Goal: Task Accomplishment & Management: Manage account settings

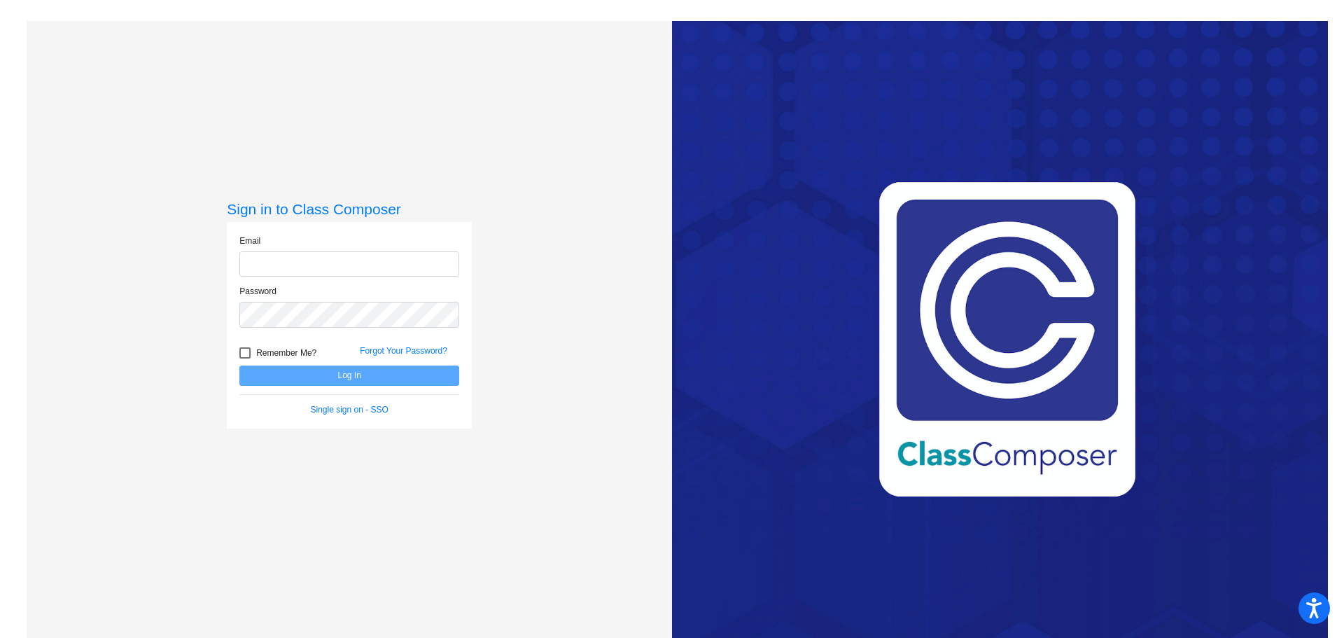
type input "[EMAIL_ADDRESS][DOMAIN_NAME]"
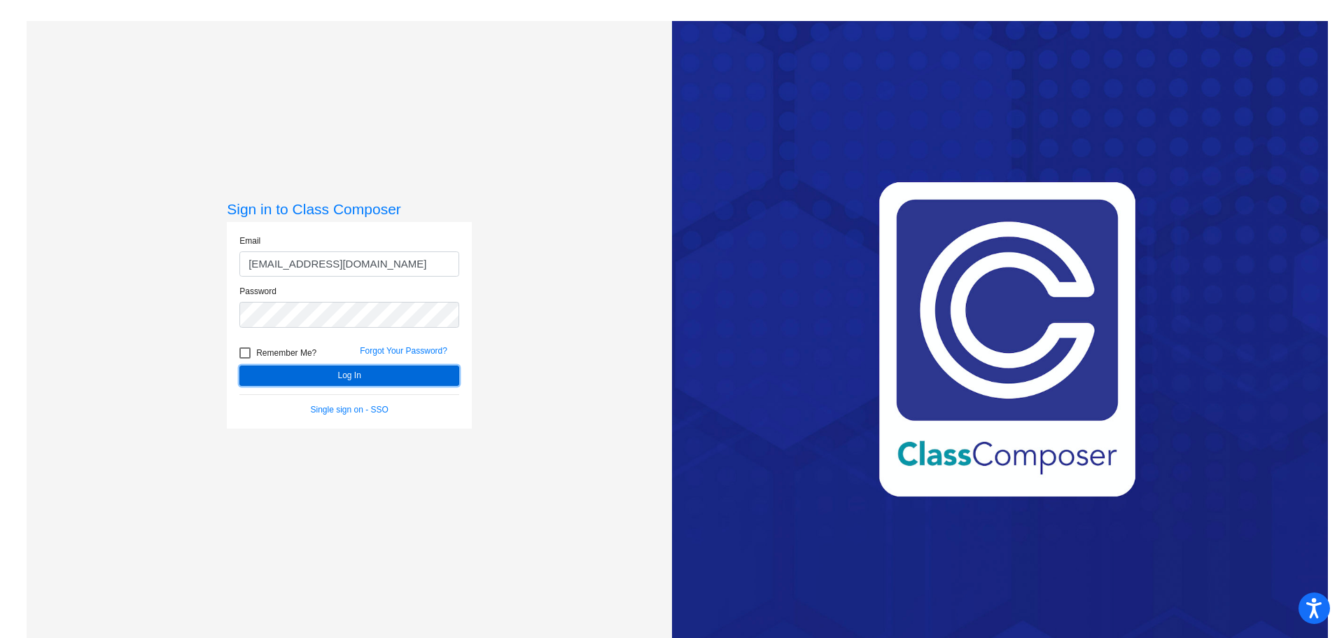
click at [335, 379] on button "Log In" at bounding box center [349, 375] width 220 height 20
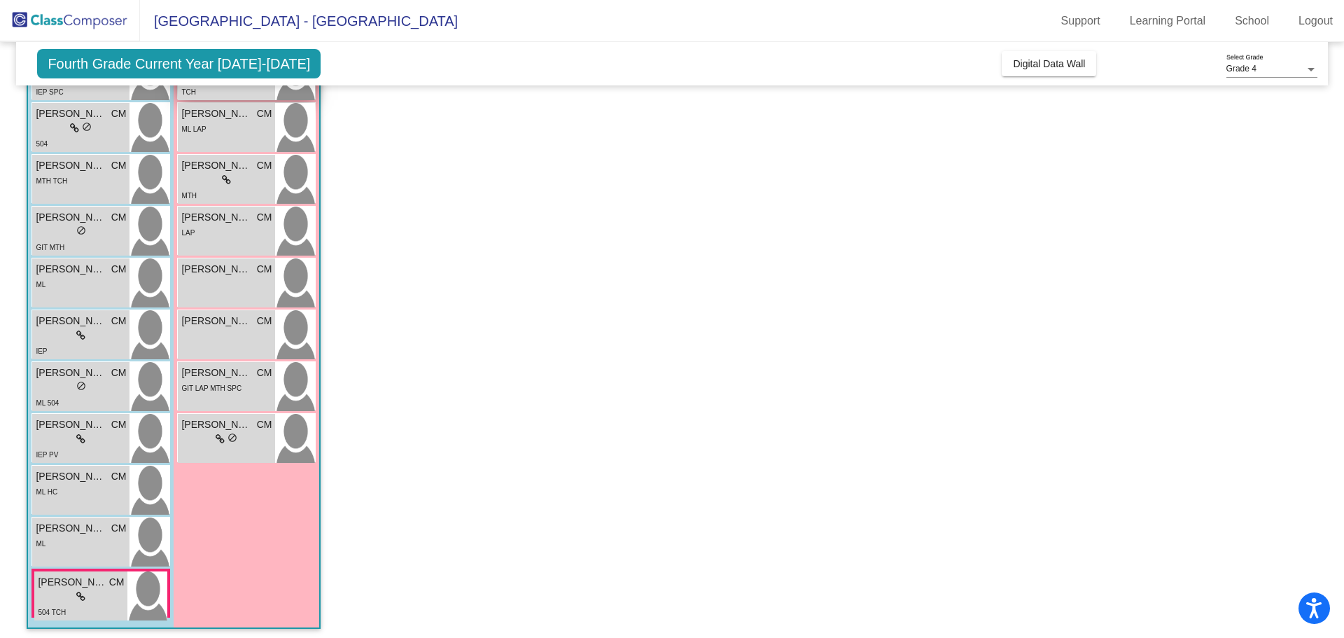
scroll to position [334, 0]
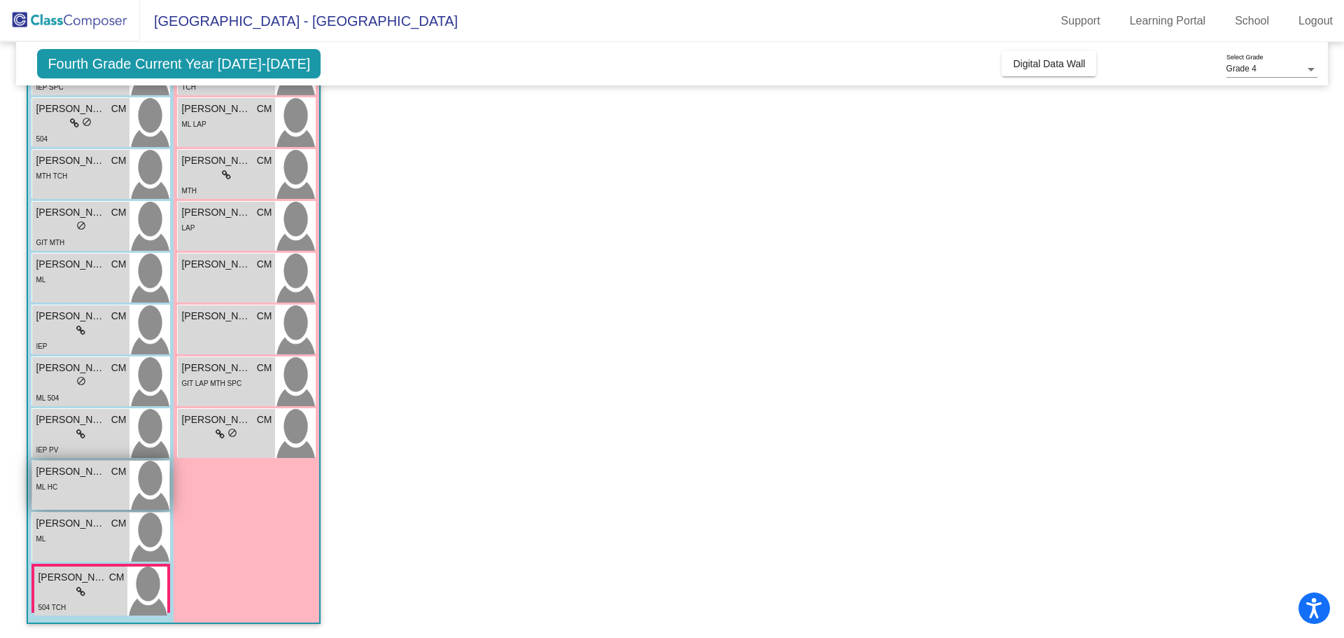
click at [69, 489] on div "ML HC" at bounding box center [81, 486] width 90 height 15
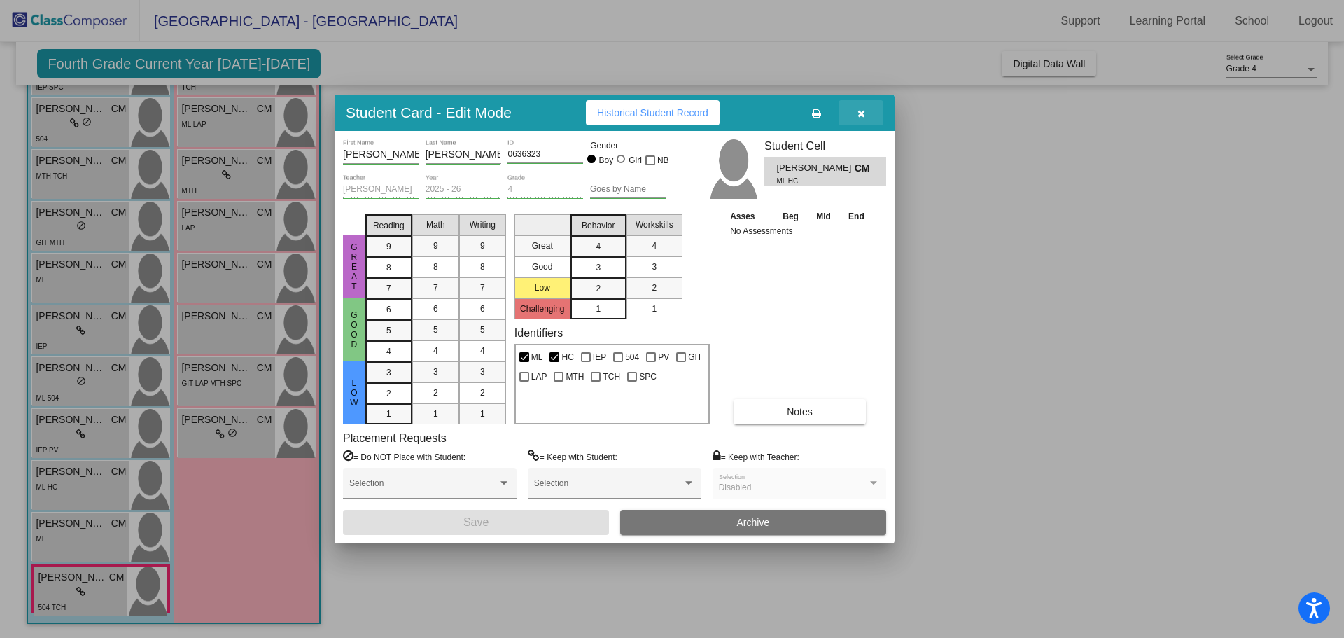
click at [863, 113] on icon "button" at bounding box center [861, 113] width 8 height 10
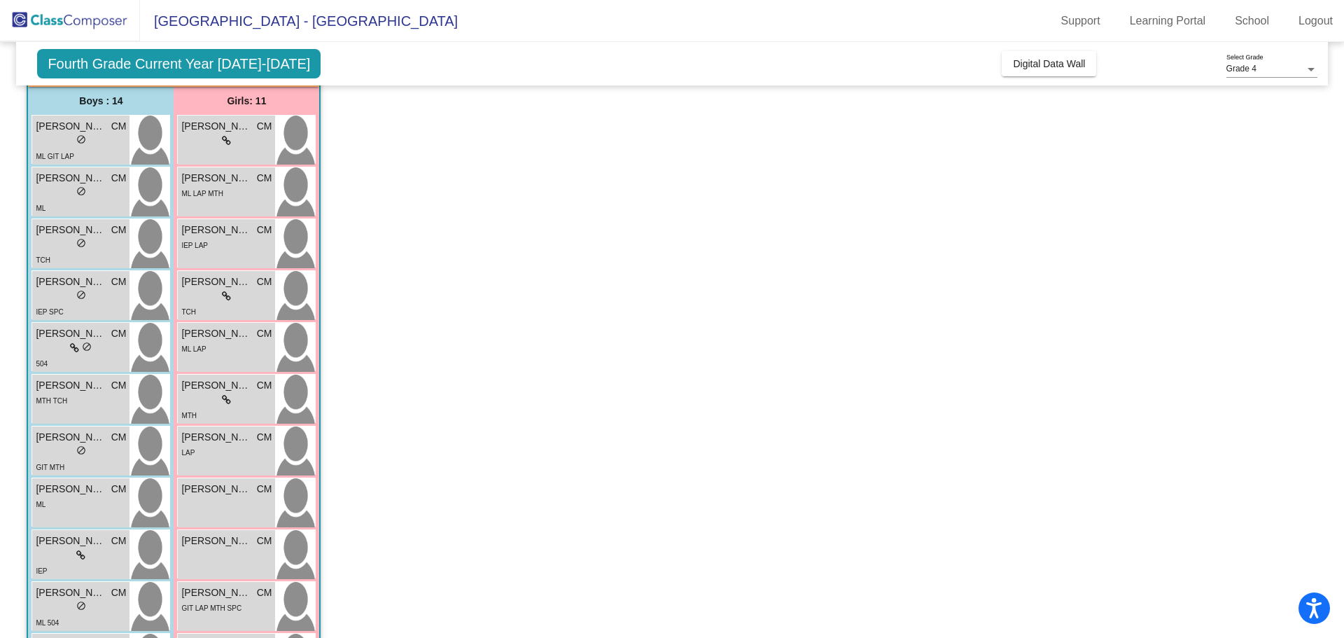
scroll to position [106, 0]
click at [105, 258] on div "TCH" at bounding box center [81, 262] width 90 height 15
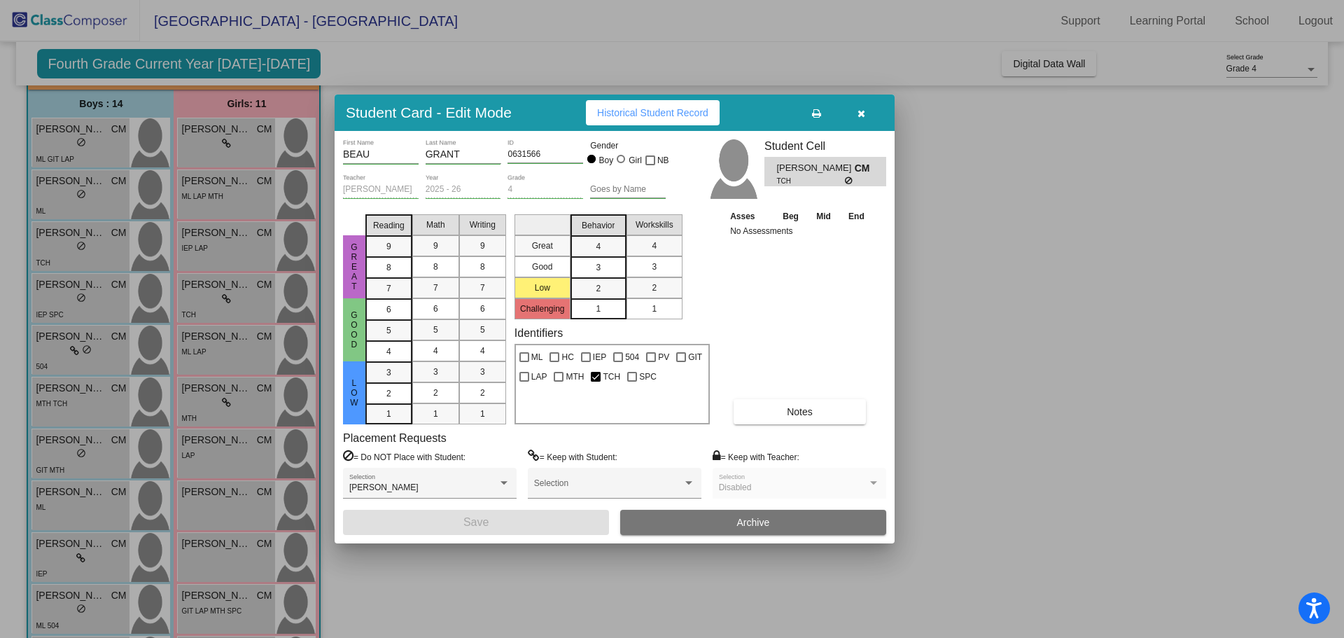
click at [861, 109] on icon "button" at bounding box center [861, 113] width 8 height 10
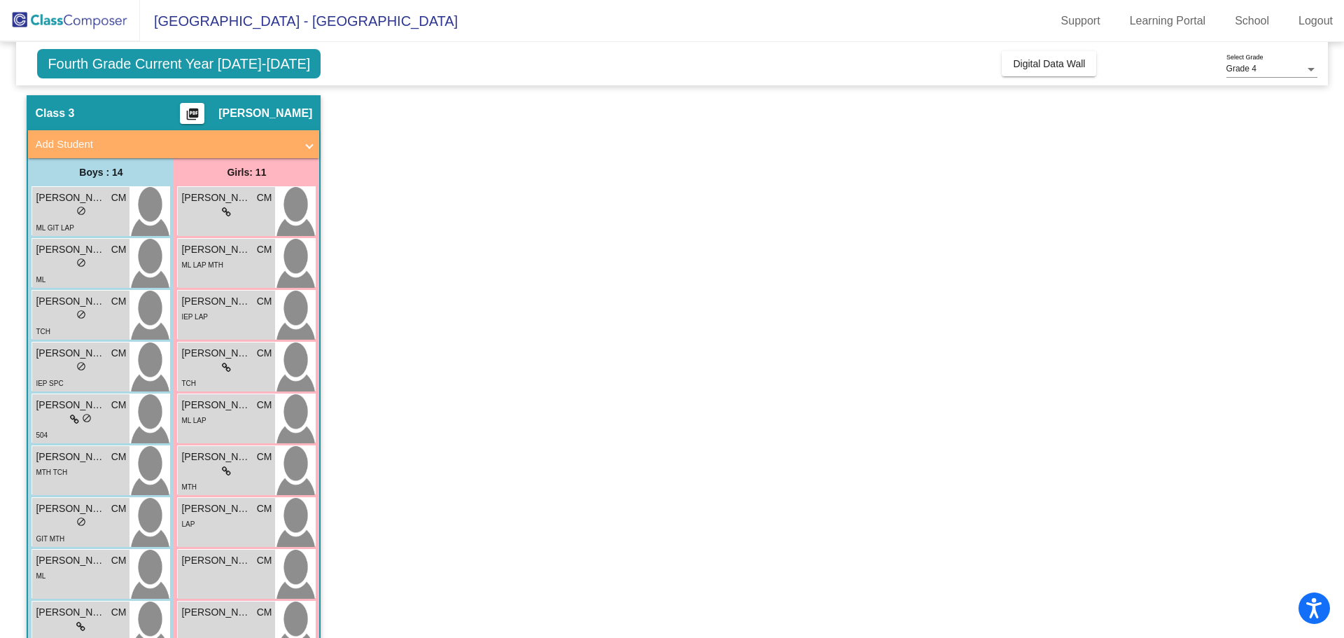
scroll to position [26, 0]
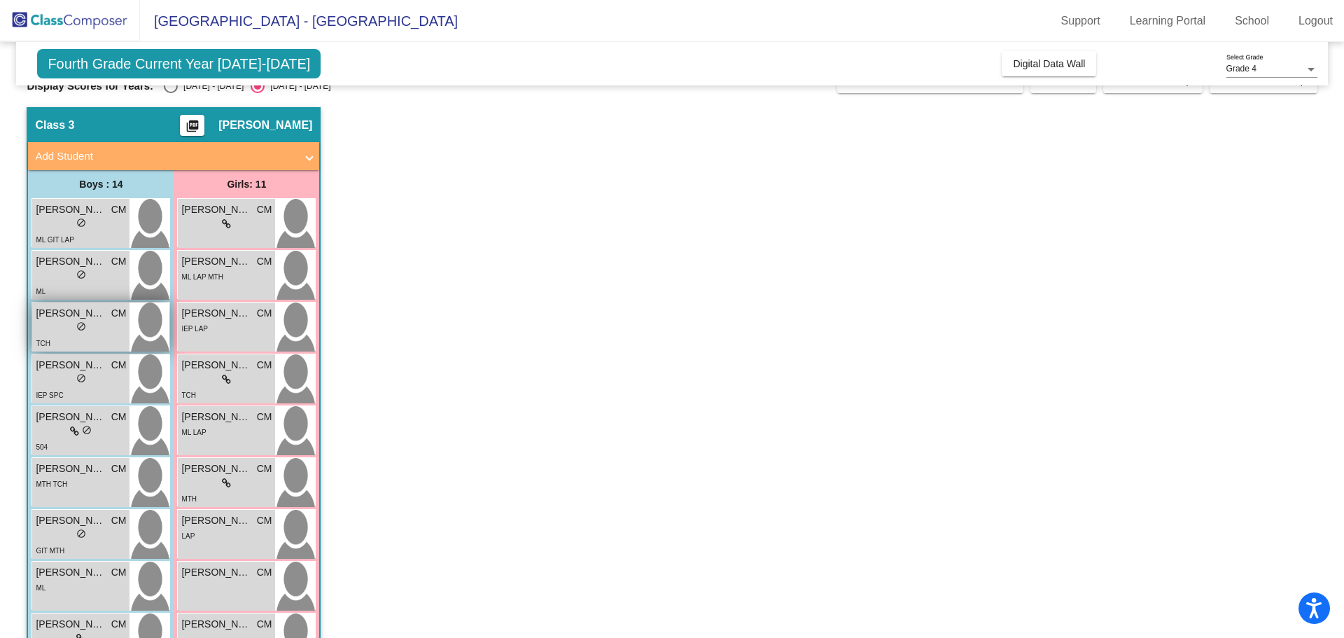
click at [77, 327] on span "do_not_disturb_alt" at bounding box center [81, 326] width 10 height 10
